Goal: Task Accomplishment & Management: Manage account settings

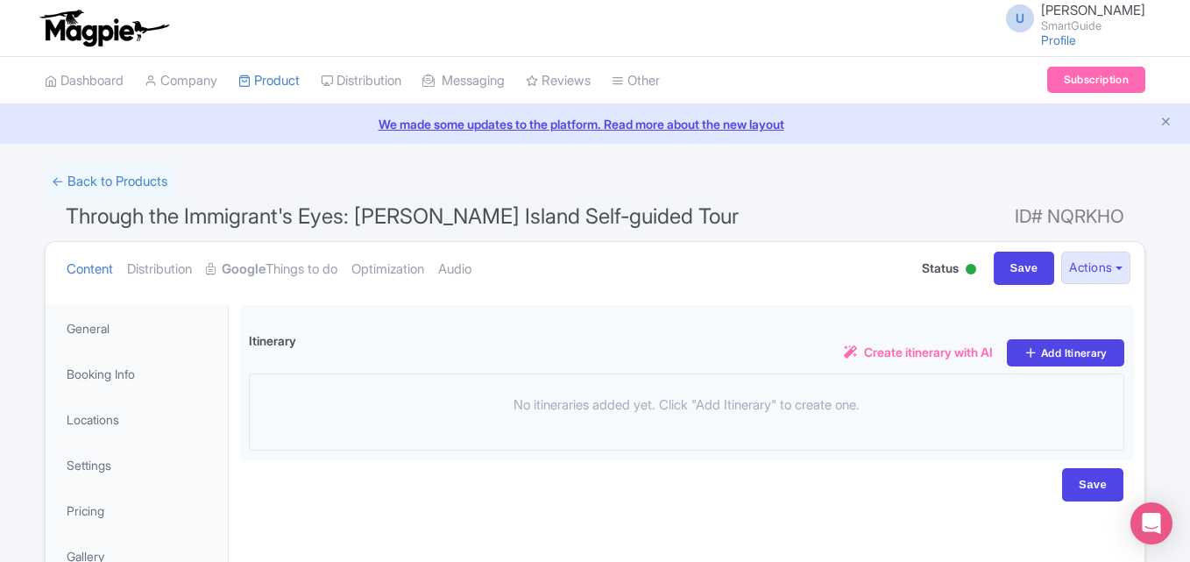
scroll to position [202, 0]
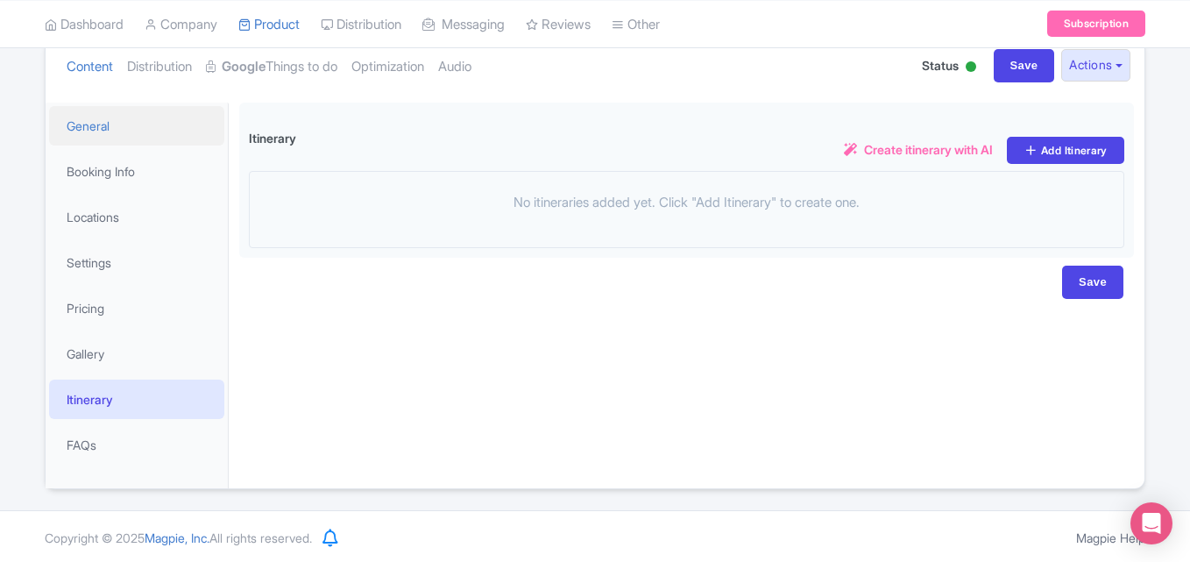
click at [138, 124] on link "General" at bounding box center [136, 125] width 175 height 39
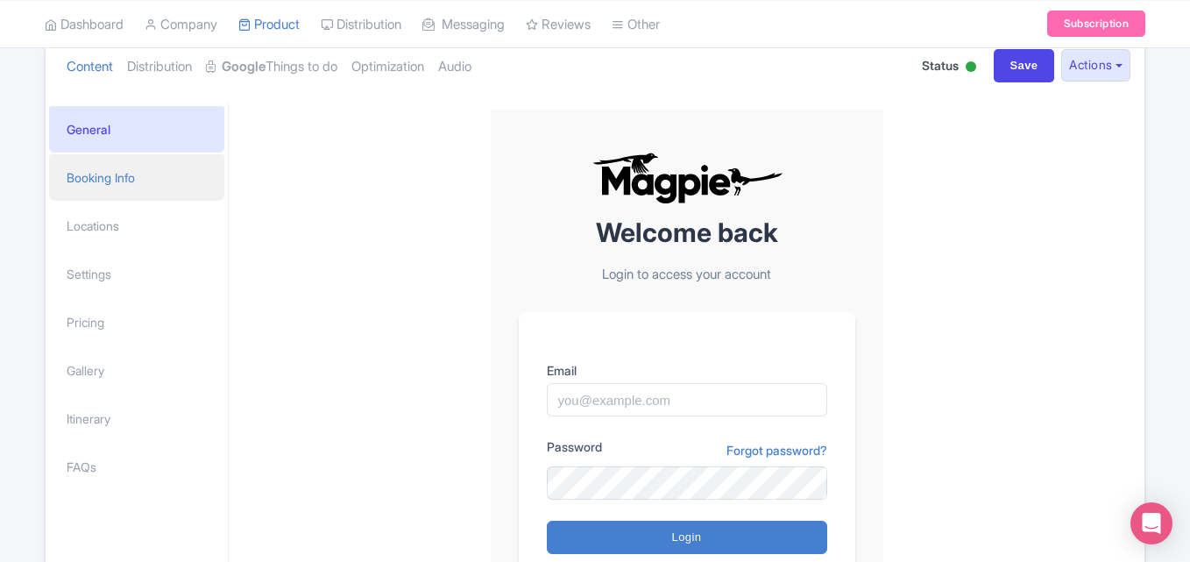
click at [103, 177] on link "Booking Info" at bounding box center [136, 177] width 175 height 46
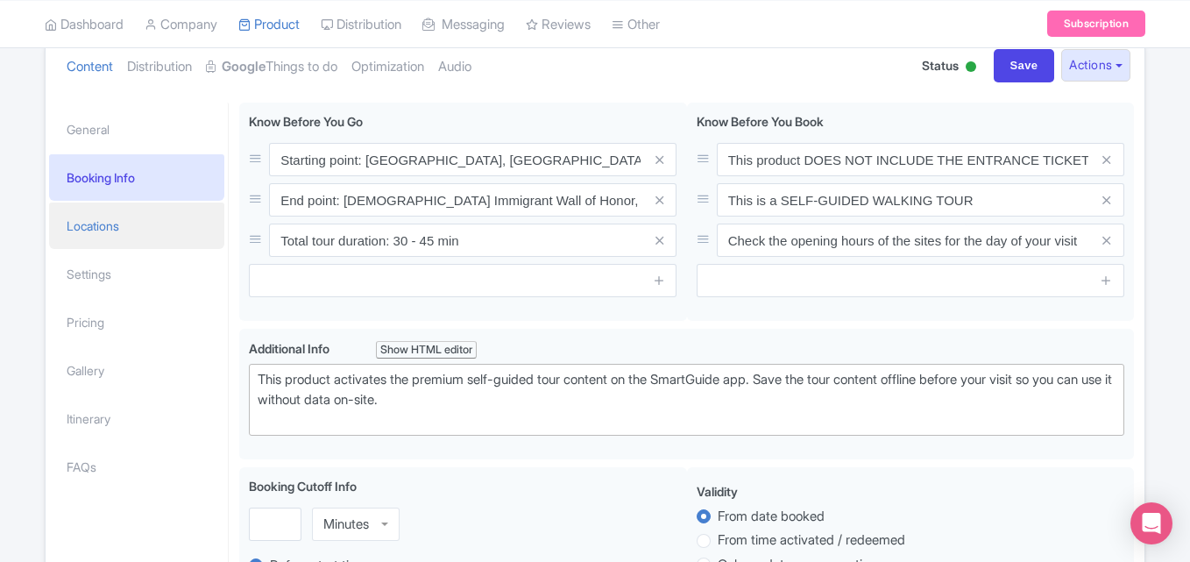
click at [96, 224] on link "Locations" at bounding box center [136, 225] width 175 height 46
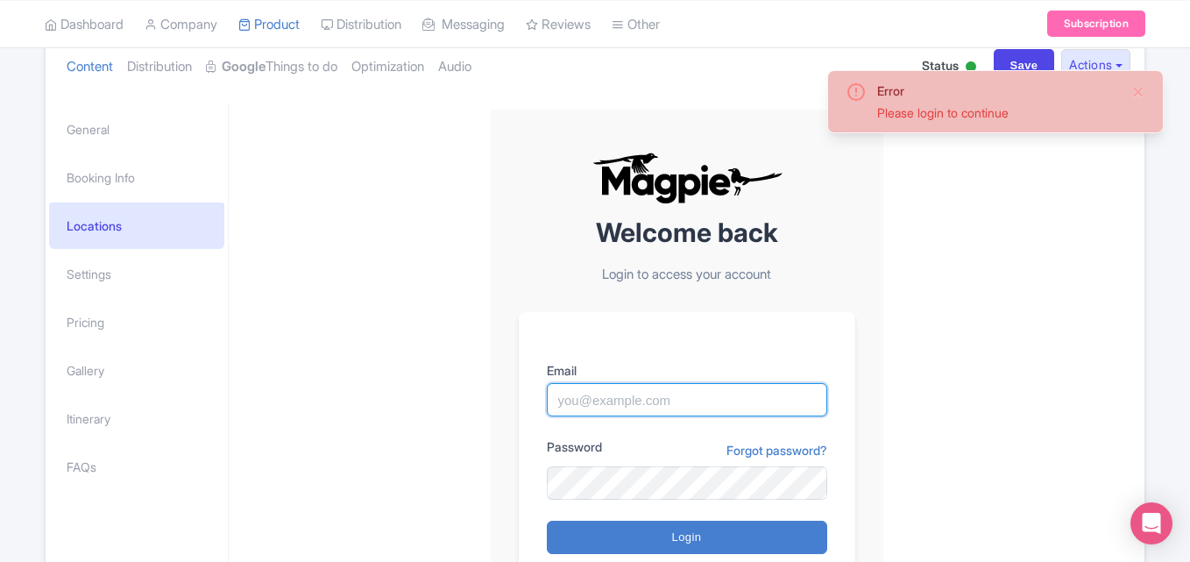
click at [645, 397] on input "Email" at bounding box center [687, 399] width 280 height 33
type input "unaiza@smart-guide.org"
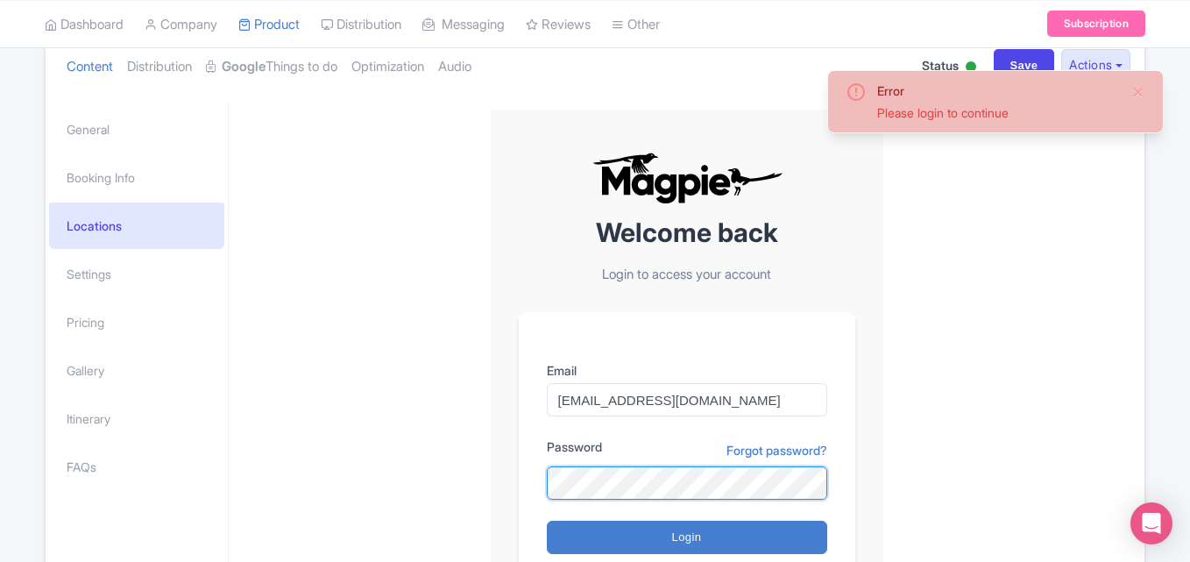
click at [547, 521] on input "Login" at bounding box center [687, 537] width 280 height 33
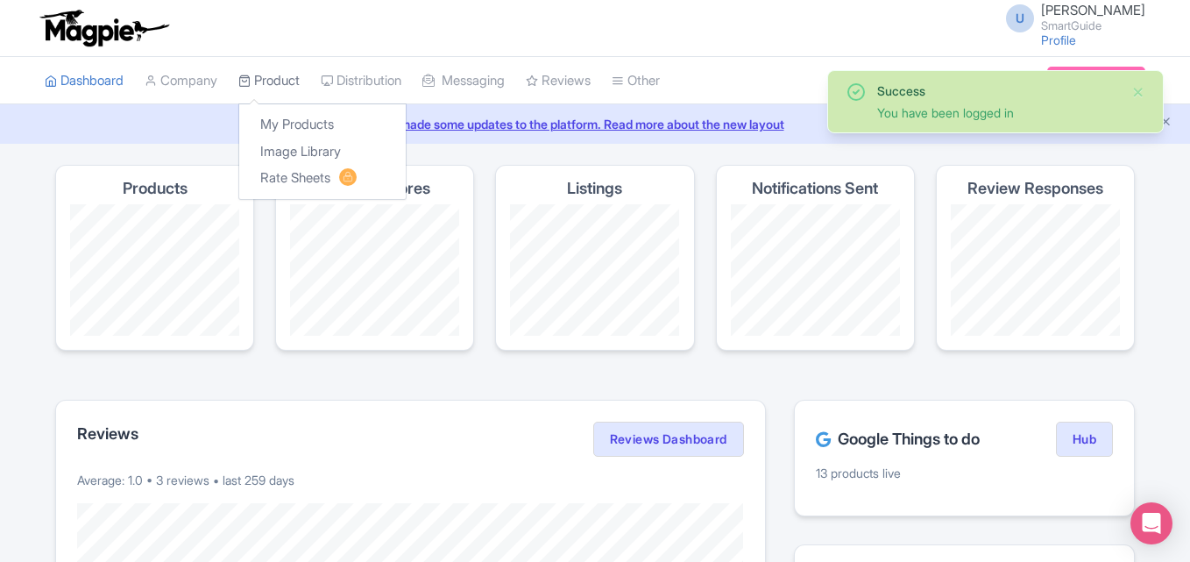
click at [279, 78] on link "Product" at bounding box center [268, 81] width 61 height 48
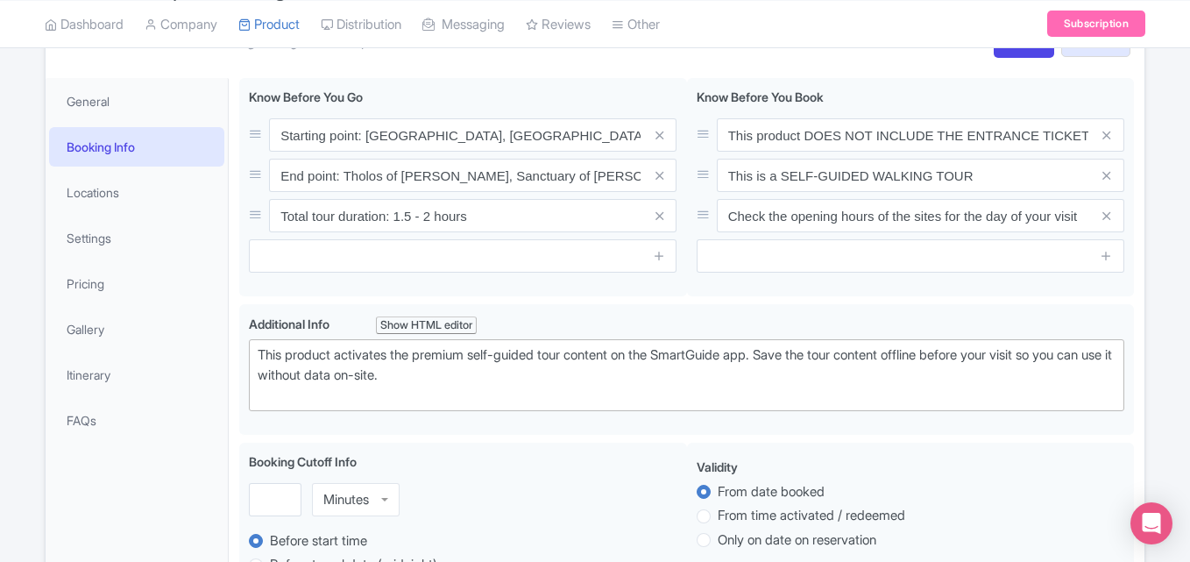
scroll to position [156, 0]
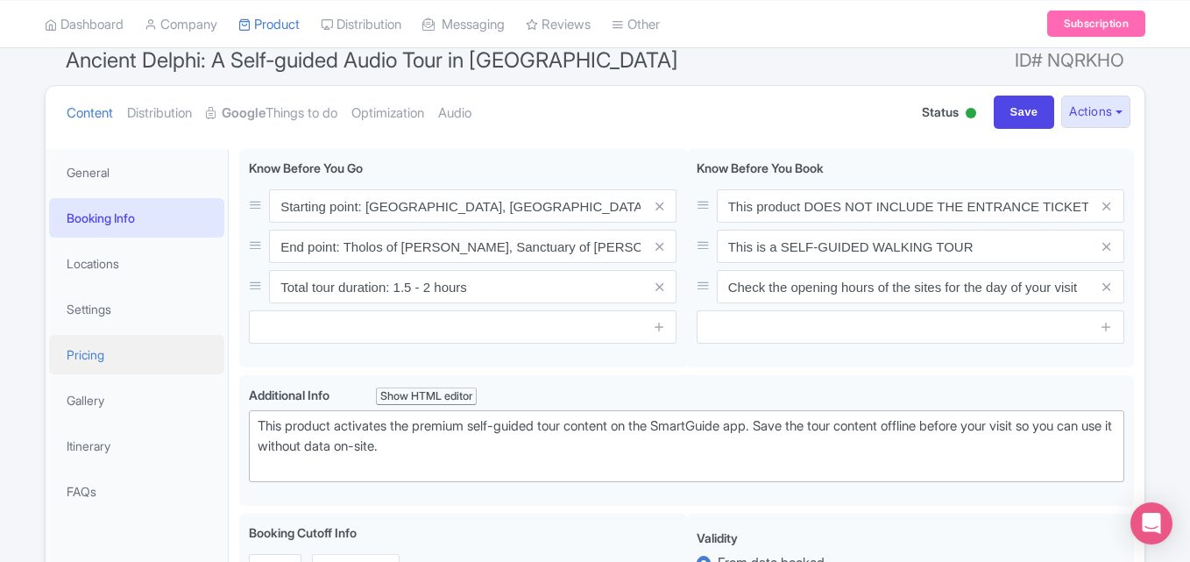
click at [90, 355] on link "Pricing" at bounding box center [136, 354] width 175 height 39
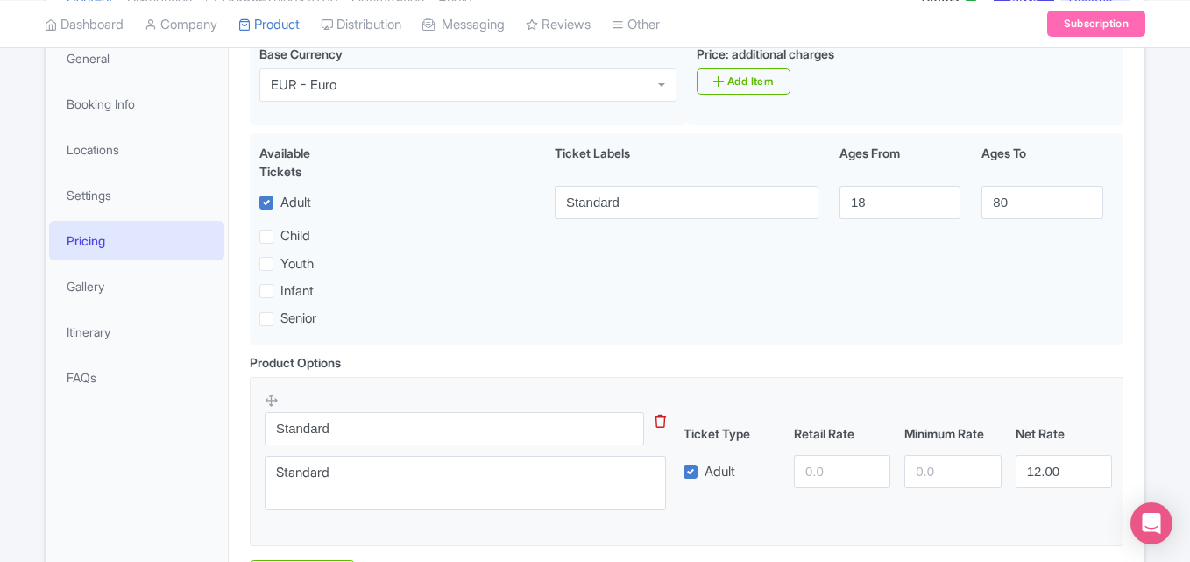
scroll to position [39, 0]
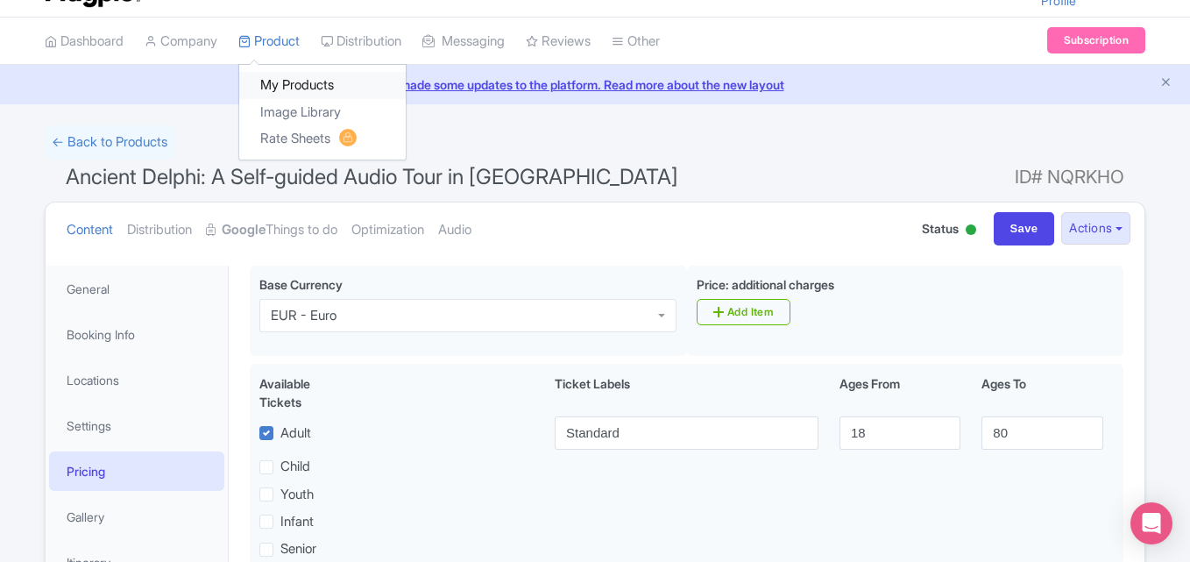
click at [285, 81] on link "My Products" at bounding box center [322, 85] width 167 height 27
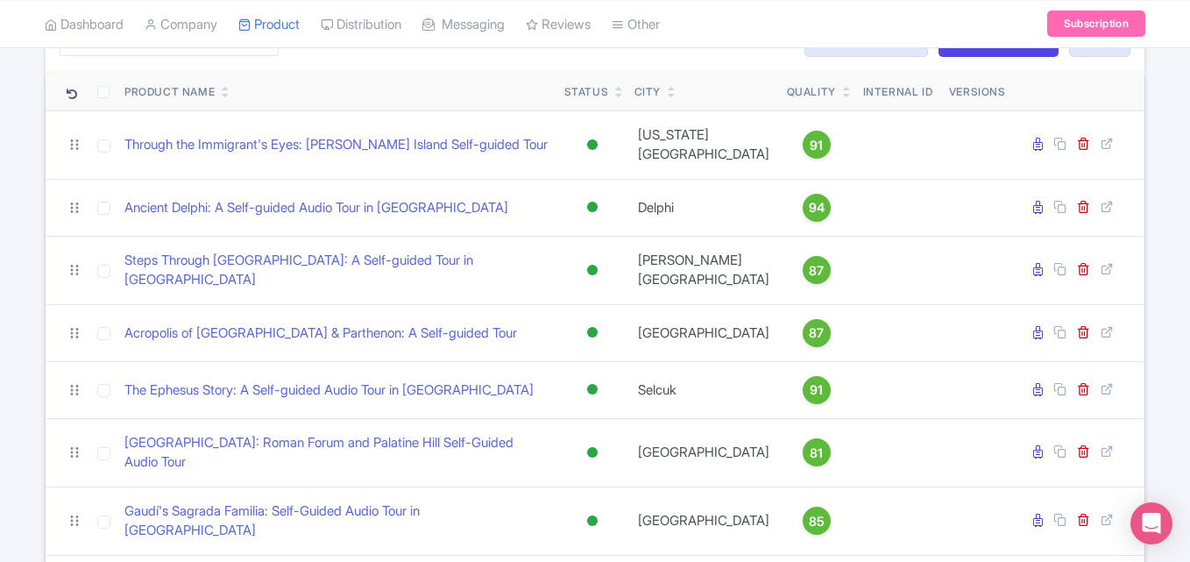
scroll to position [270, 0]
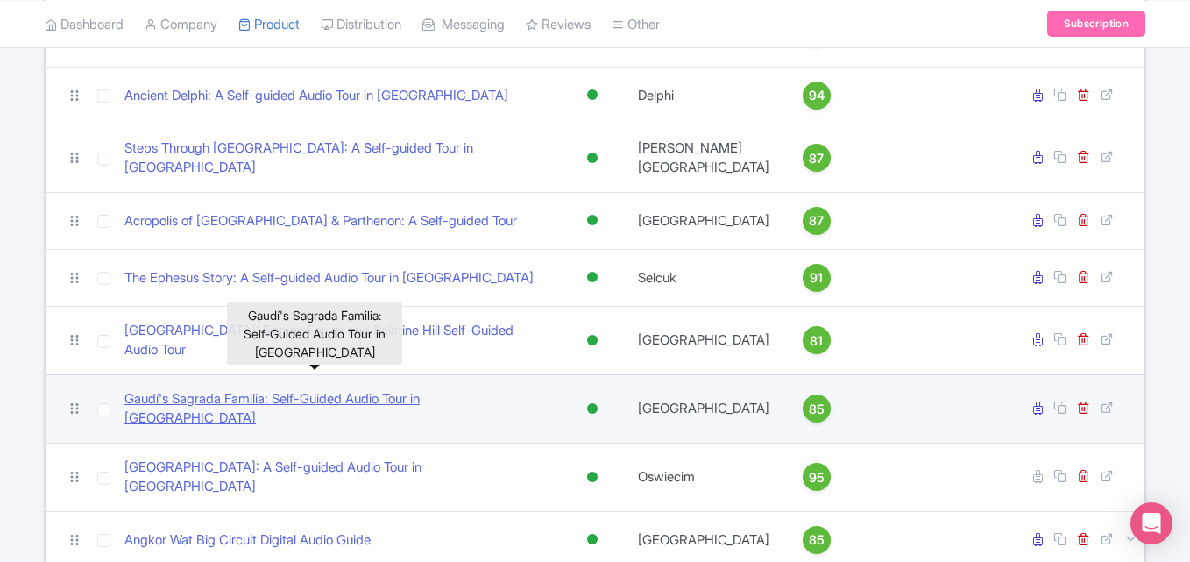
click at [281, 389] on link "Gaudí's Sagrada Familia: Self-Guided Audio Tour in Barcelona" at bounding box center [337, 408] width 426 height 39
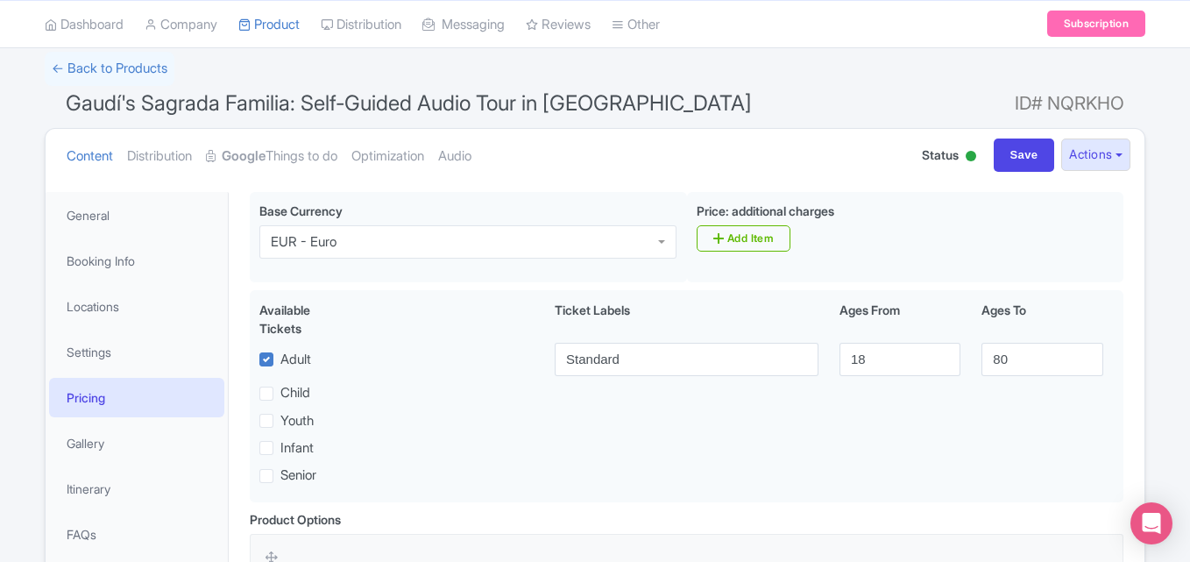
scroll to position [99, 0]
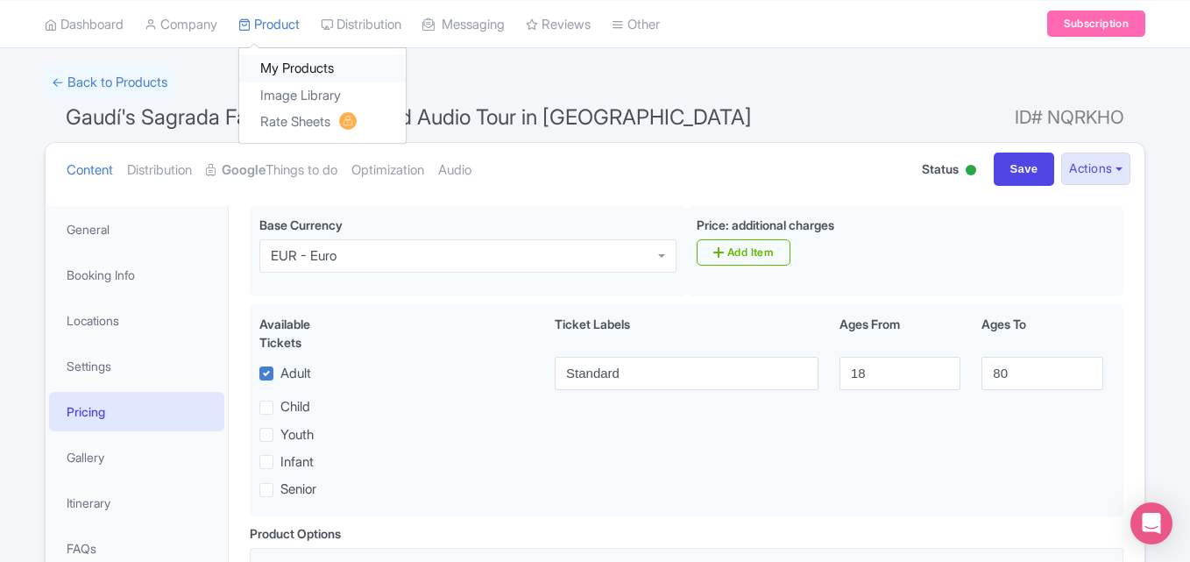
click at [300, 58] on link "My Products" at bounding box center [322, 68] width 167 height 27
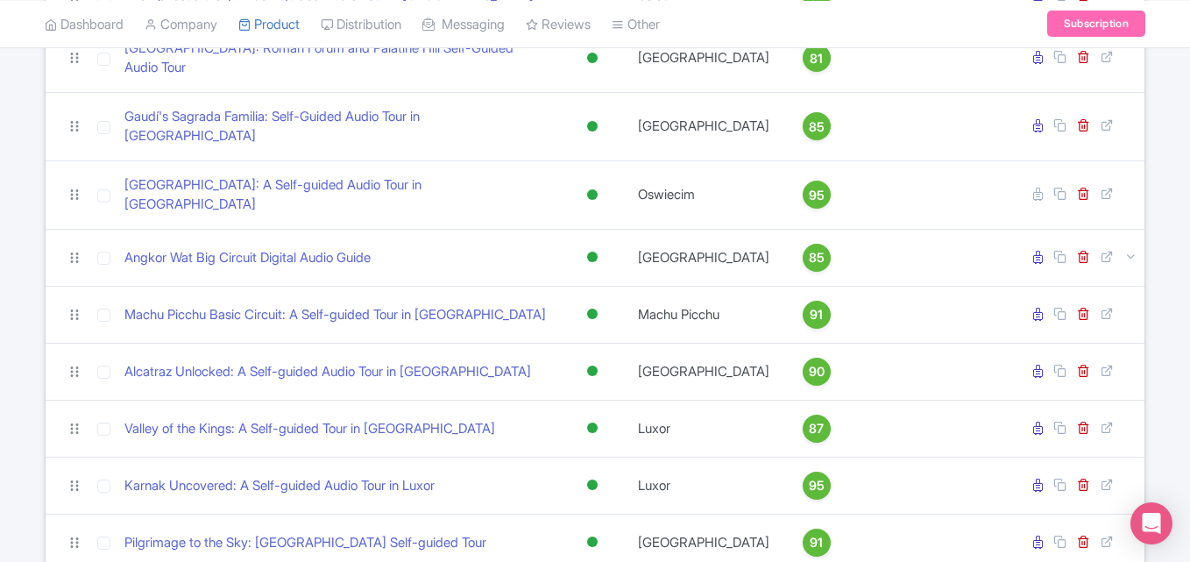
scroll to position [571, 0]
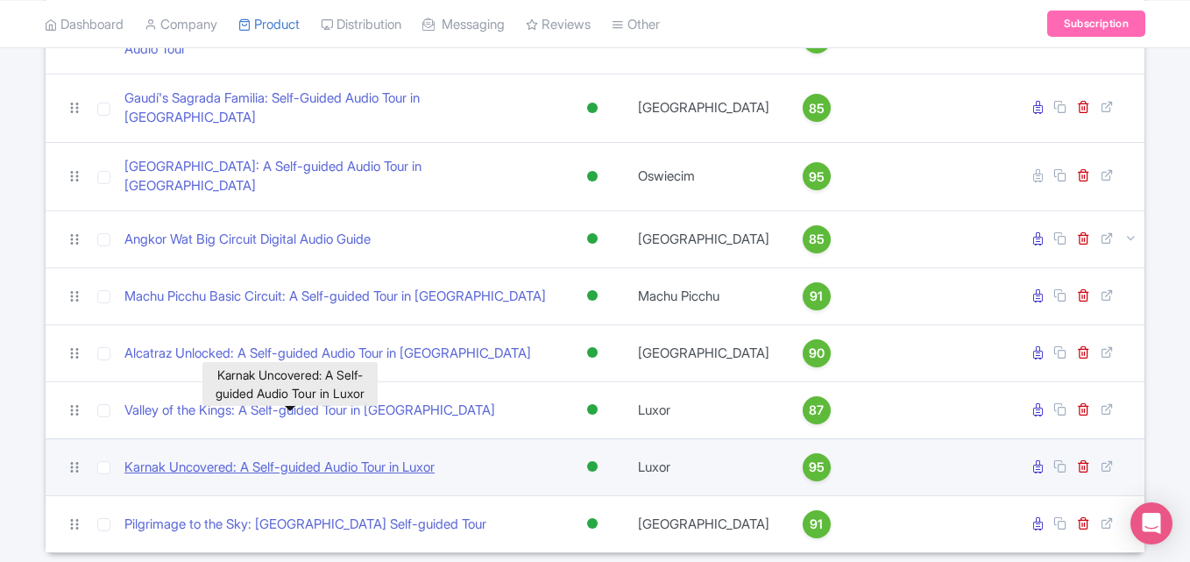
click at [379, 458] on link "Karnak Uncovered: A Self-guided Audio Tour in Luxor" at bounding box center [279, 468] width 310 height 20
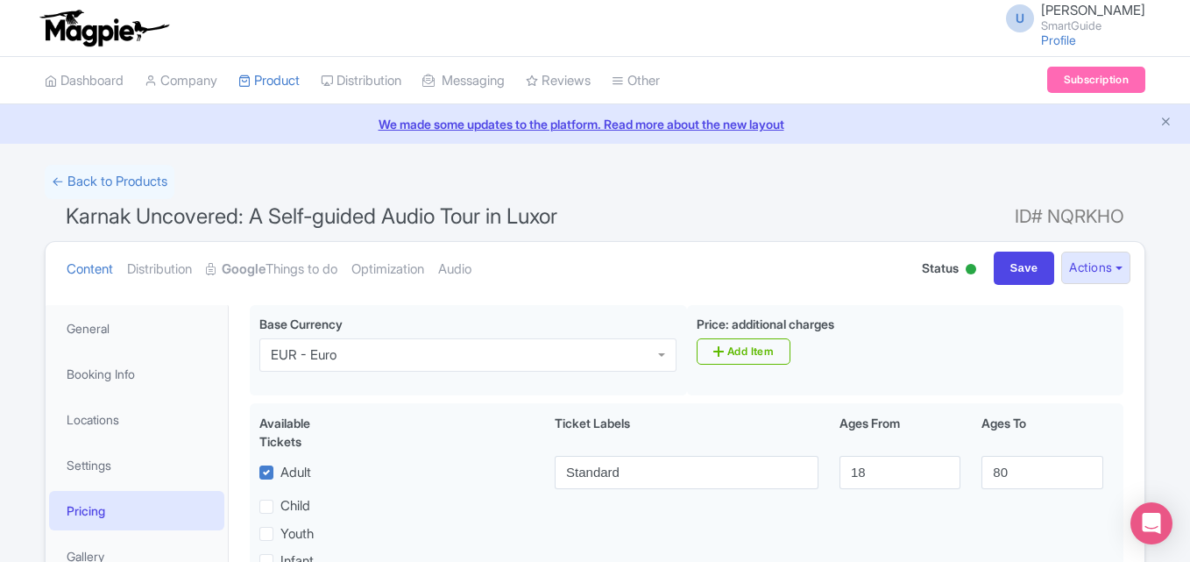
scroll to position [2, 0]
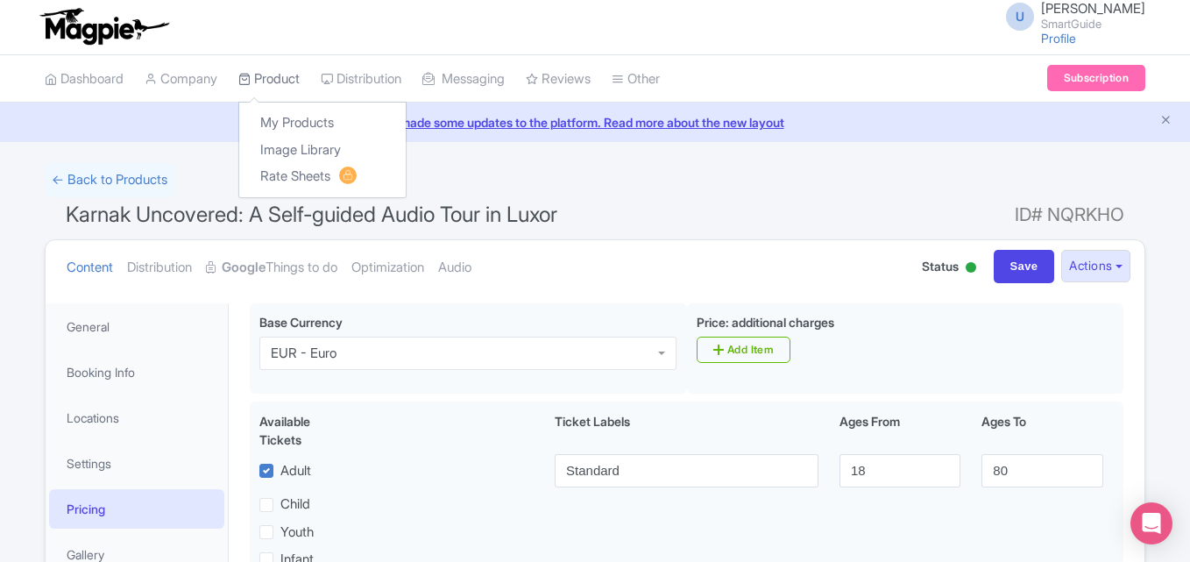
click at [290, 69] on link "Product" at bounding box center [268, 79] width 61 height 48
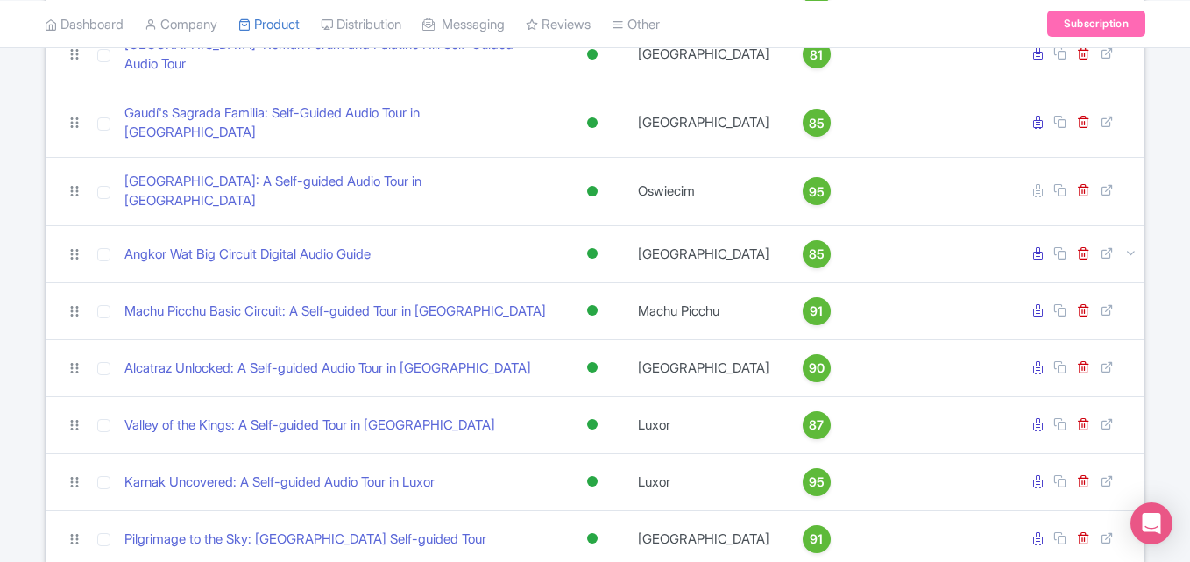
scroll to position [557, 0]
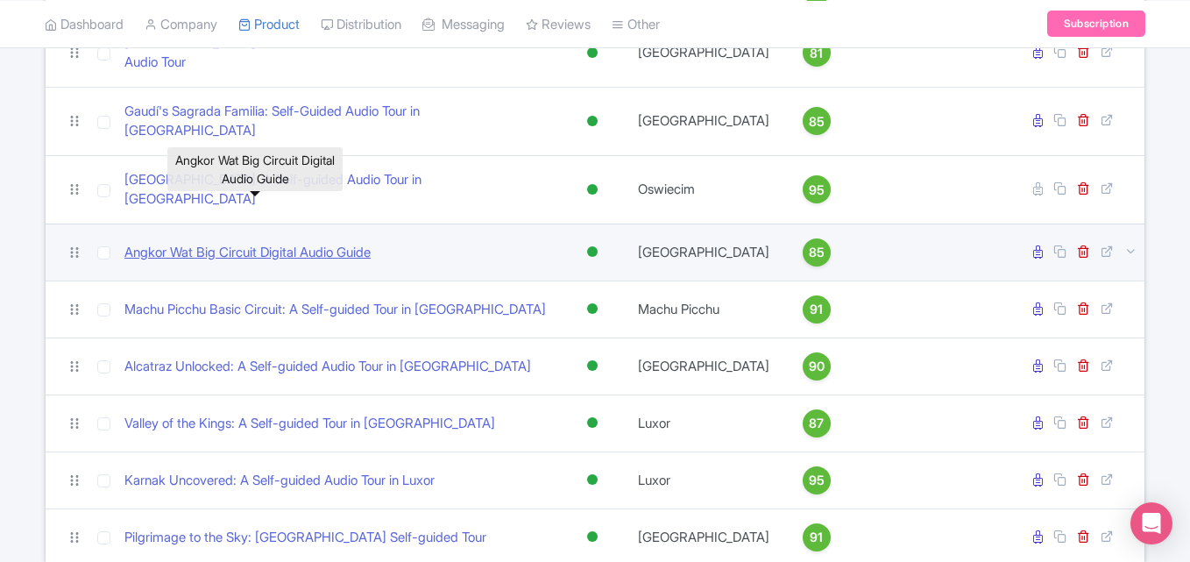
click at [290, 243] on link "Angkor Wat Big Circuit Digital Audio Guide" at bounding box center [247, 253] width 246 height 20
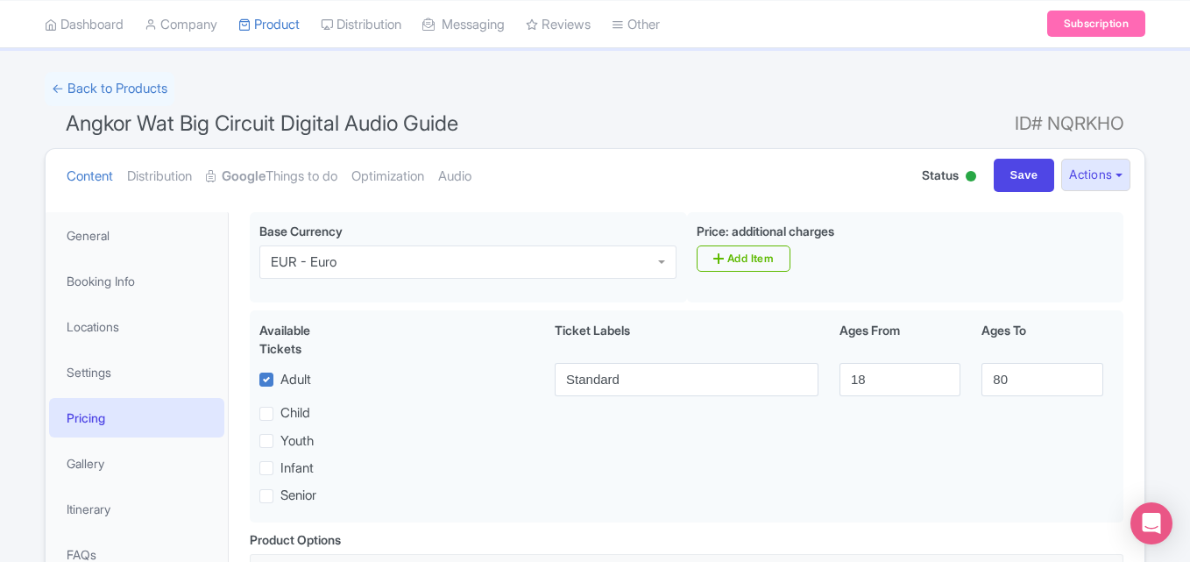
scroll to position [89, 0]
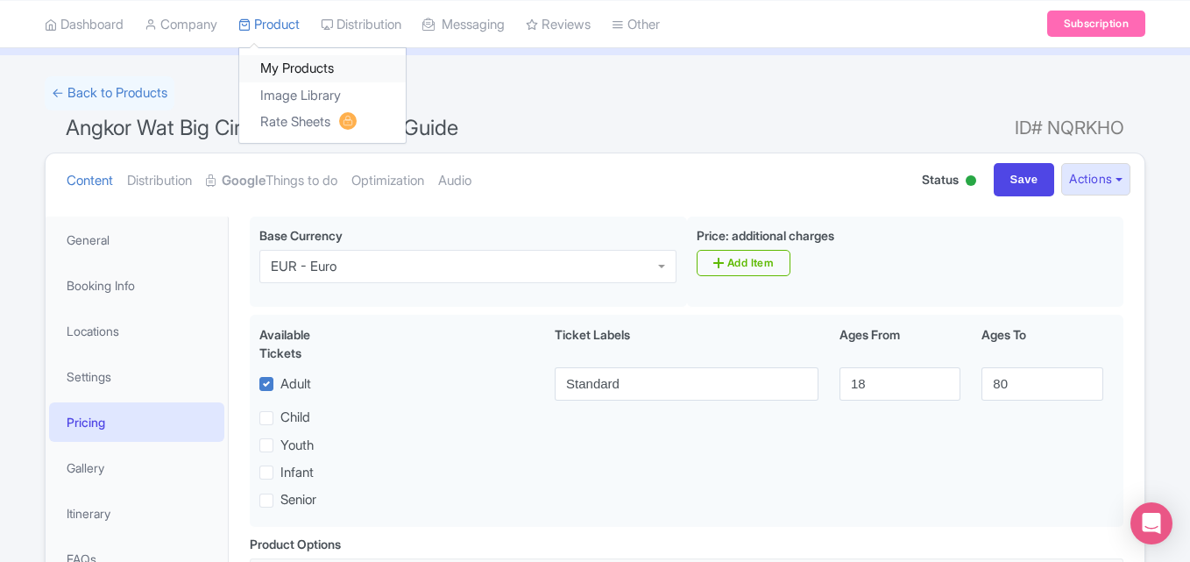
click at [293, 74] on link "My Products" at bounding box center [322, 68] width 167 height 27
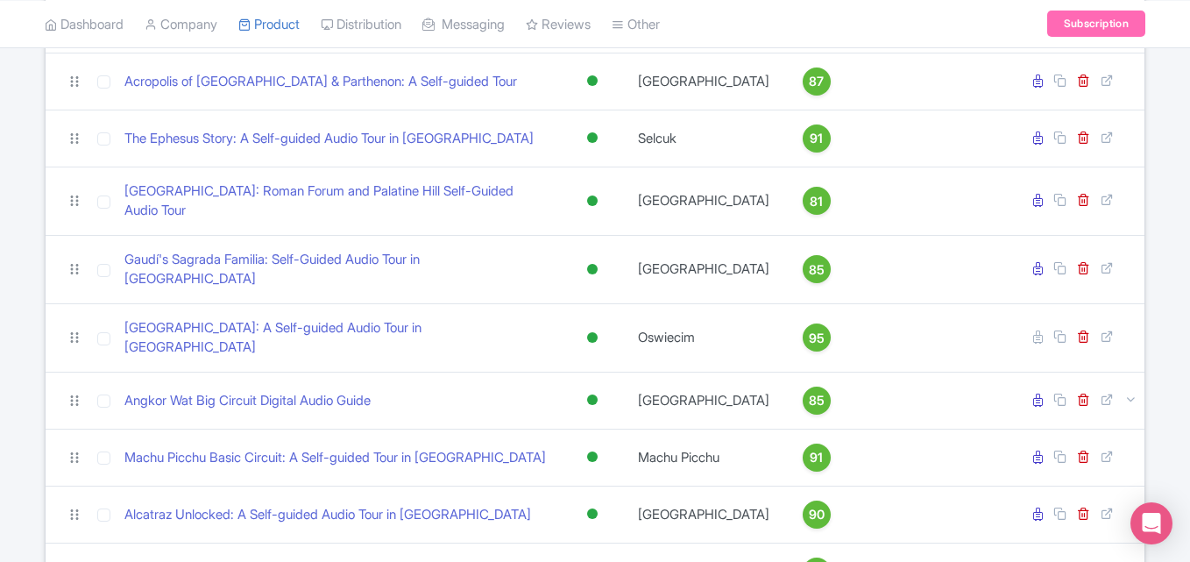
scroll to position [387, 0]
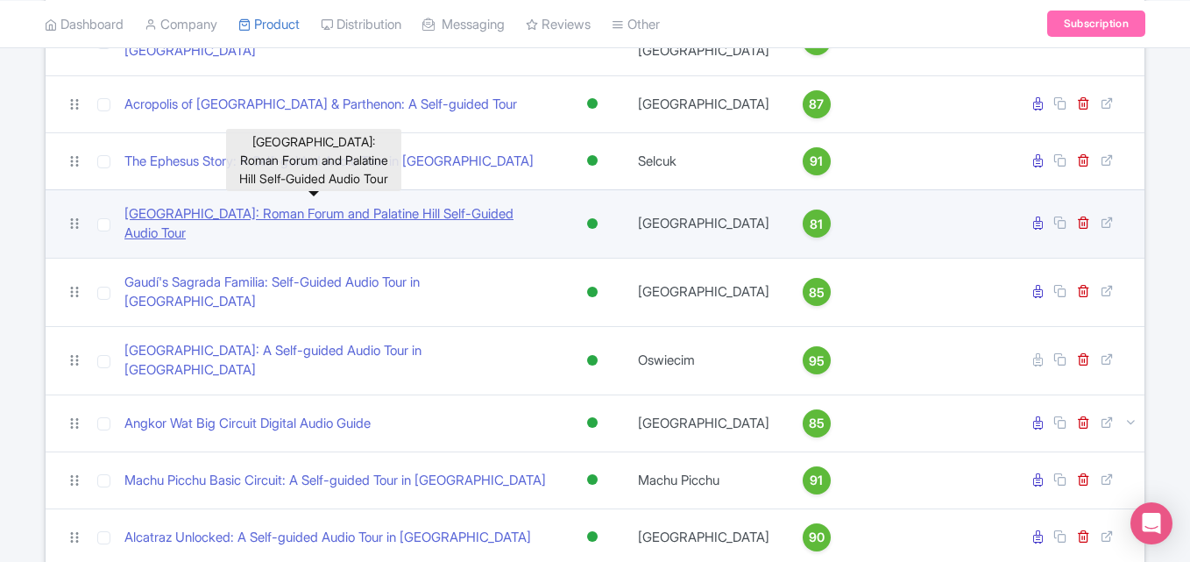
click at [279, 208] on link "[GEOGRAPHIC_DATA]: Roman Forum and Palatine Hill Self-Guided Audio Tour" at bounding box center [337, 223] width 426 height 39
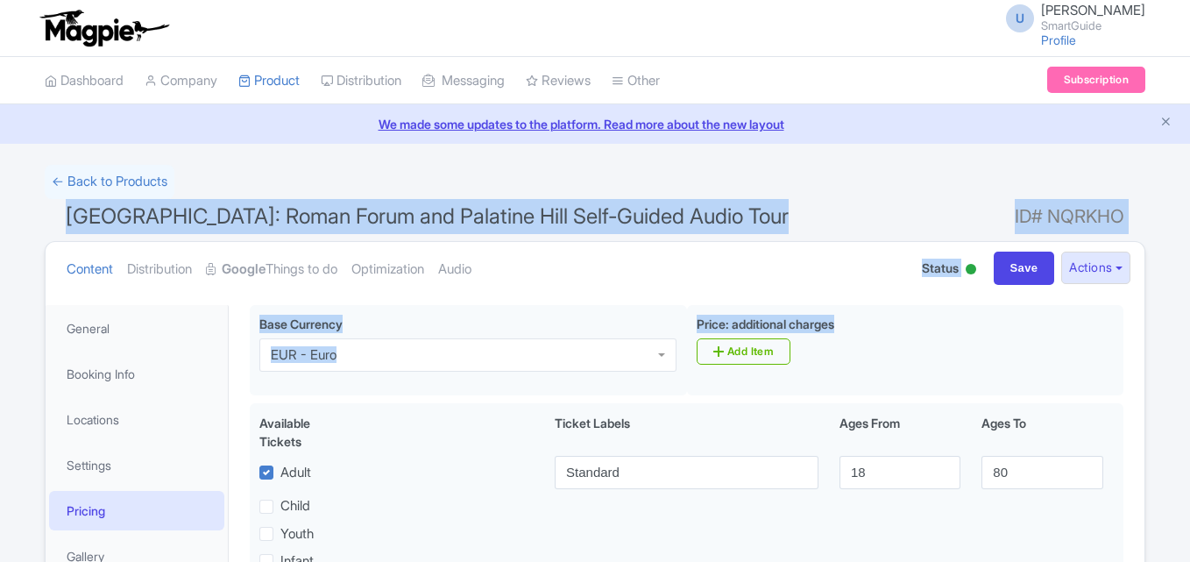
drag, startPoint x: 0, startPoint y: 0, endPoint x: 1196, endPoint y: 373, distance: 1253.3
click at [1189, 373] on html "U [PERSON_NAME] SmartGuide Profile Users Settings Sign out Dashboard Company Pr…" at bounding box center [595, 281] width 1190 height 562
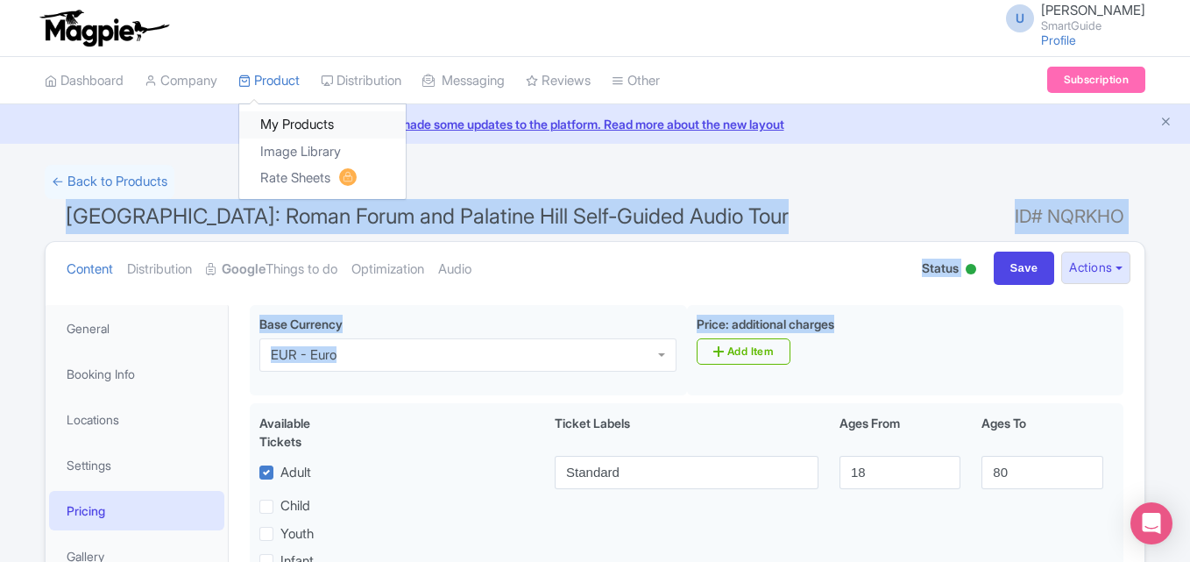
click at [283, 112] on link "My Products" at bounding box center [322, 124] width 167 height 27
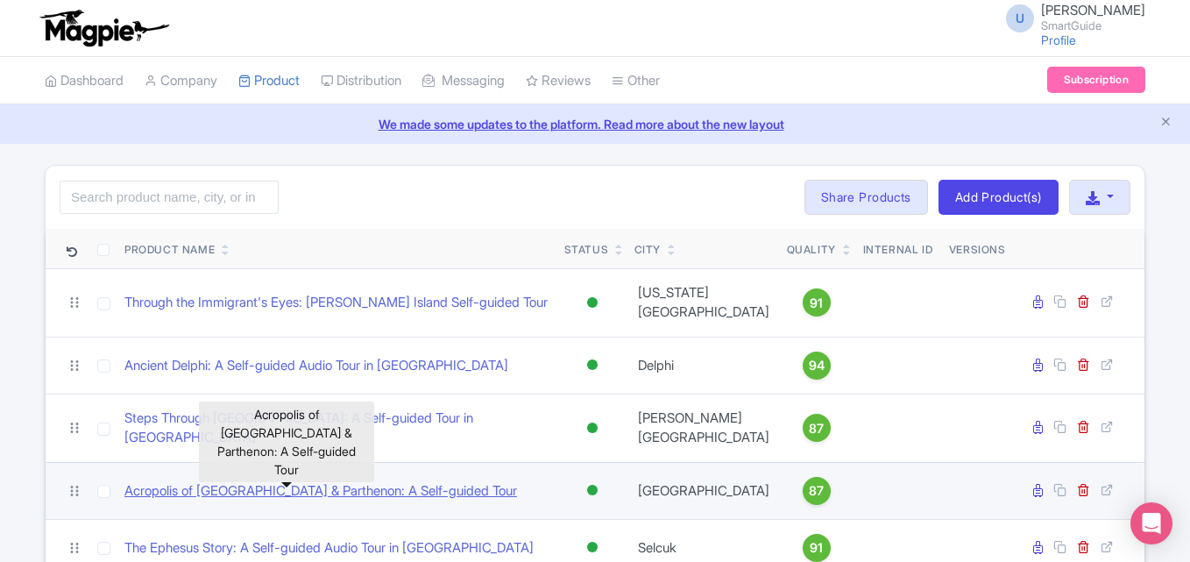
click at [268, 481] on link "Acropolis of [GEOGRAPHIC_DATA] & Parthenon: A Self-guided Tour" at bounding box center [320, 491] width 393 height 20
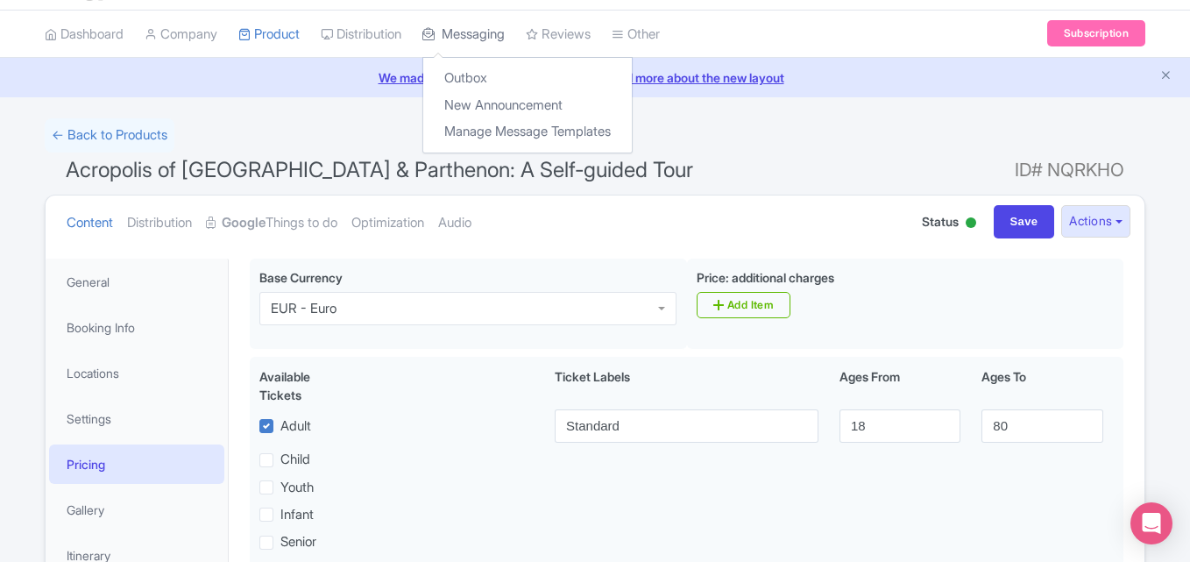
scroll to position [46, 0]
